Goal: Information Seeking & Learning: Learn about a topic

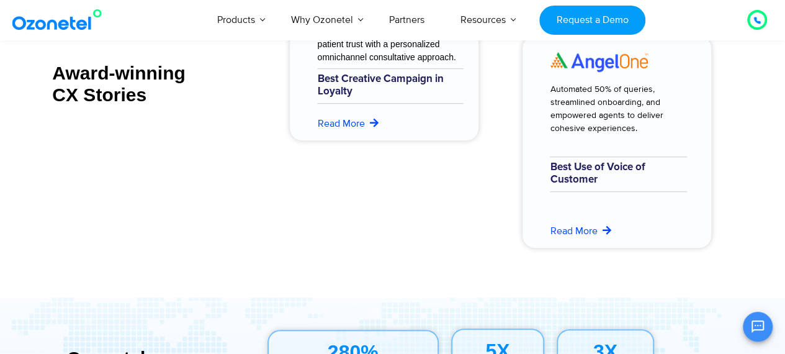
scroll to position [5185, 0]
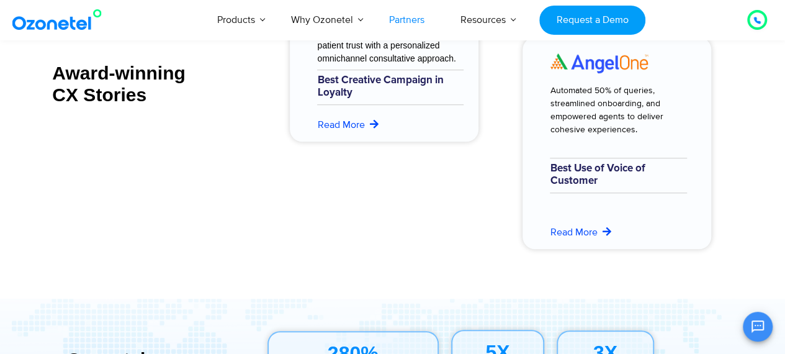
click at [418, 18] on link "Partners" at bounding box center [406, 19] width 71 height 41
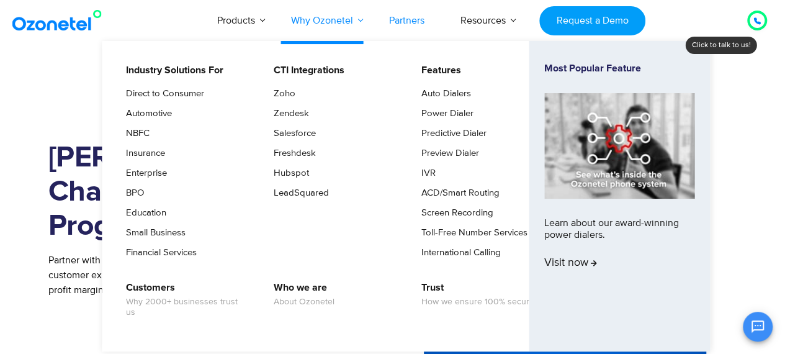
click at [320, 20] on link "Why Ozonetel" at bounding box center [322, 20] width 98 height 41
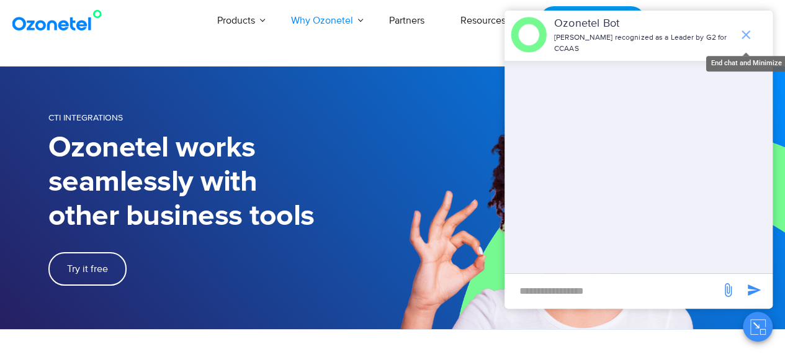
click at [745, 30] on icon "end chat or minimize" at bounding box center [745, 34] width 15 height 15
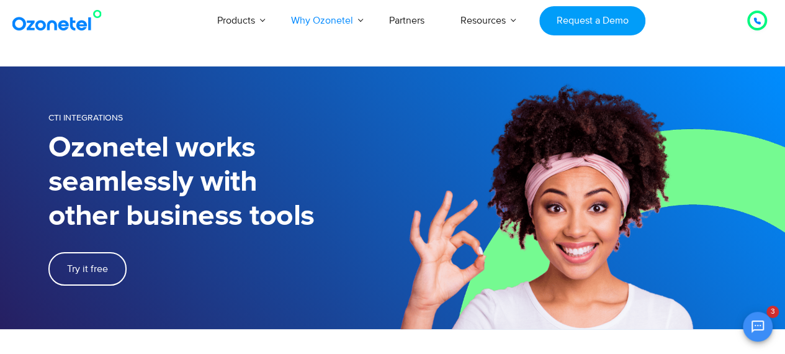
scroll to position [2, 0]
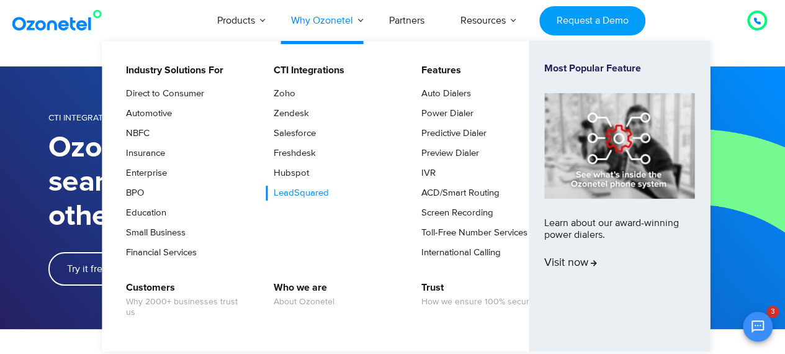
click at [304, 190] on link "LeadSquared" at bounding box center [297, 192] width 65 height 15
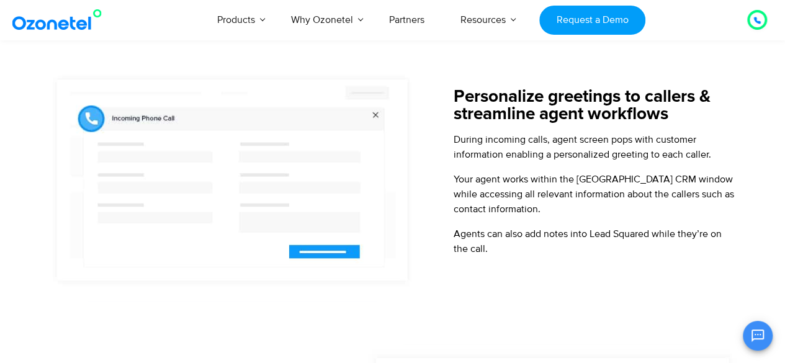
scroll to position [513, 0]
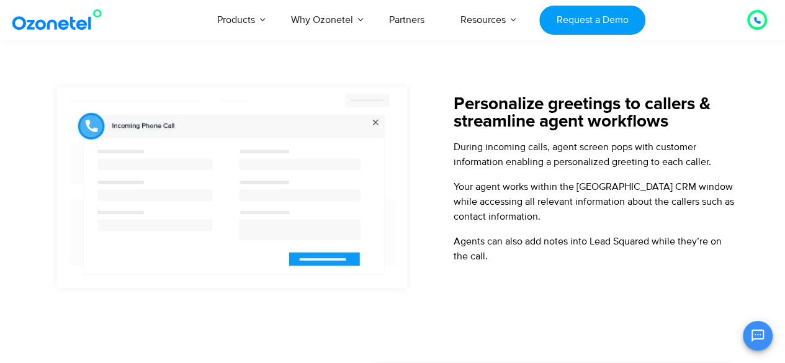
click at [783, 8] on div "Click to talk to us! Call in progress... 1 2 3 4 5 6 7 8 9 # 0 Products AI & CX…" at bounding box center [392, 19] width 785 height 41
drag, startPoint x: 783, startPoint y: 8, endPoint x: 792, endPoint y: 8, distance: 8.7
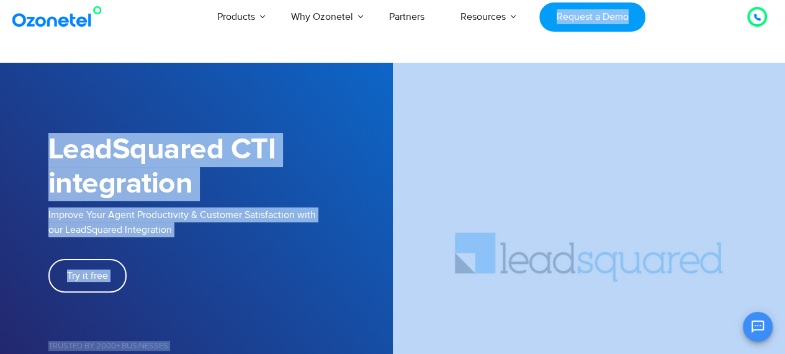
scroll to position [0, 0]
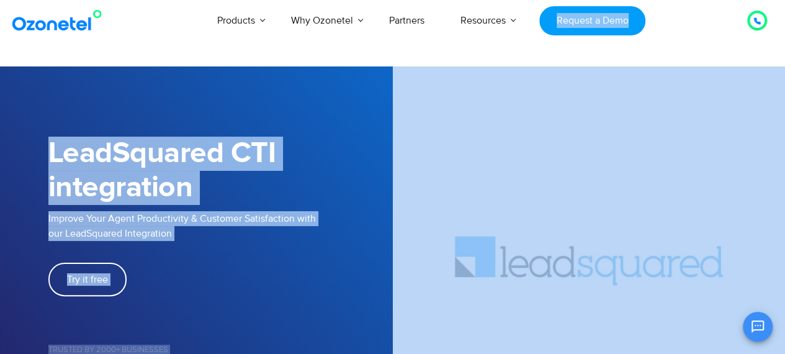
click at [177, 277] on div "Try it free" at bounding box center [220, 278] width 344 height 33
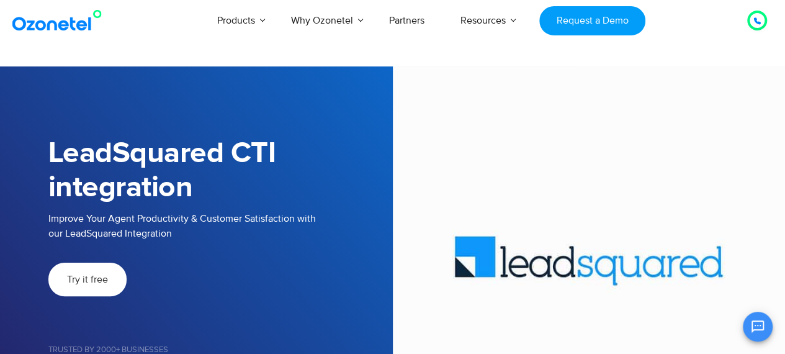
click at [98, 275] on span "Try it free" at bounding box center [87, 279] width 41 height 10
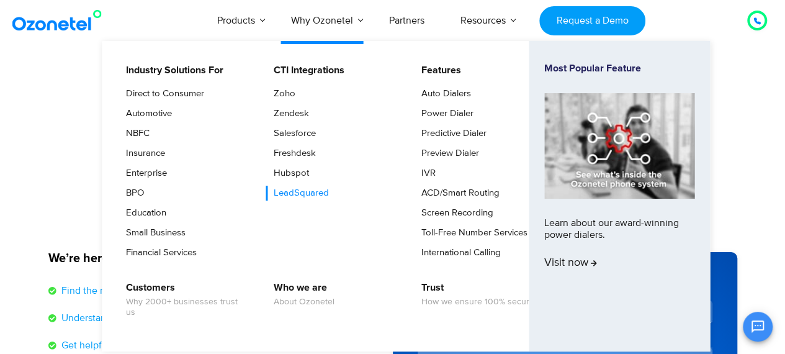
click at [299, 189] on link "LeadSquared" at bounding box center [297, 192] width 65 height 15
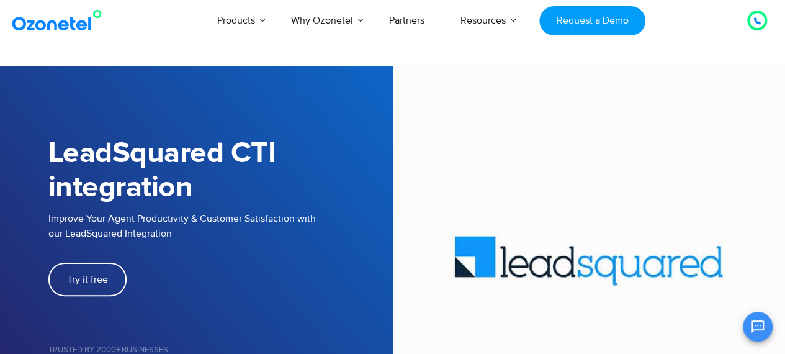
scroll to position [187, 0]
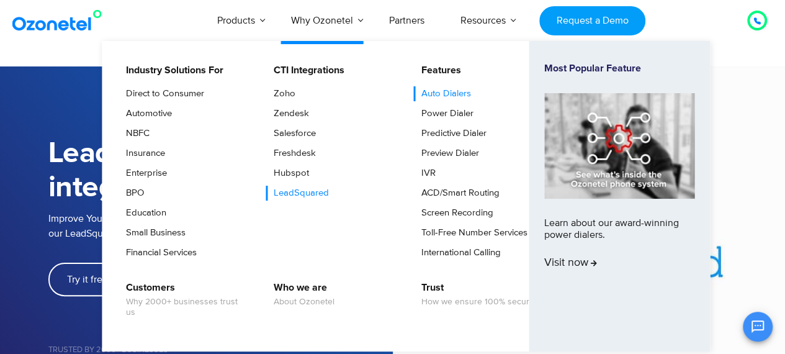
click at [447, 91] on link "Auto Dialers" at bounding box center [443, 93] width 60 height 15
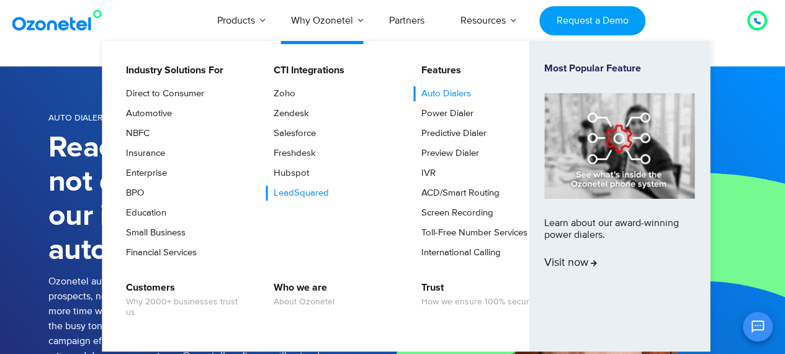
click at [315, 186] on link "LeadSquared" at bounding box center [297, 192] width 65 height 15
